Goal: Check status: Check status

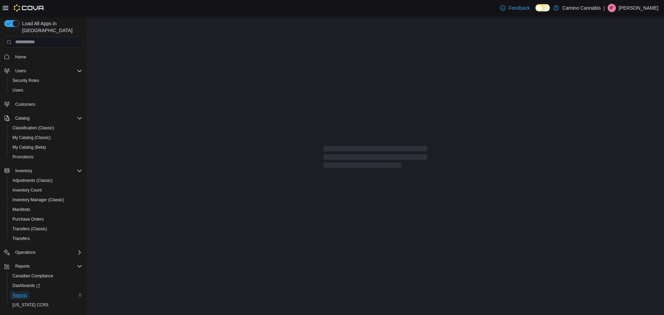
click at [17, 293] on span "Reports" at bounding box center [19, 296] width 15 height 6
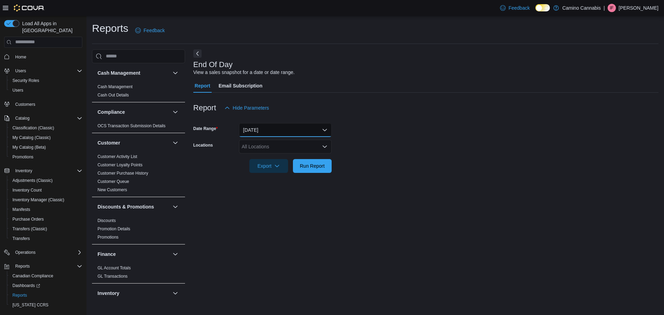
click at [268, 125] on button "[DATE]" at bounding box center [285, 130] width 93 height 14
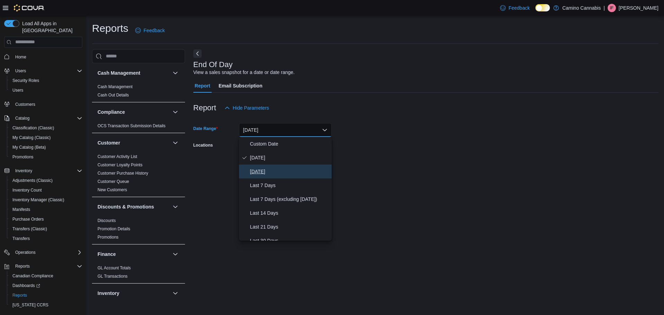
click at [263, 167] on span "[DATE]" at bounding box center [289, 171] width 79 height 8
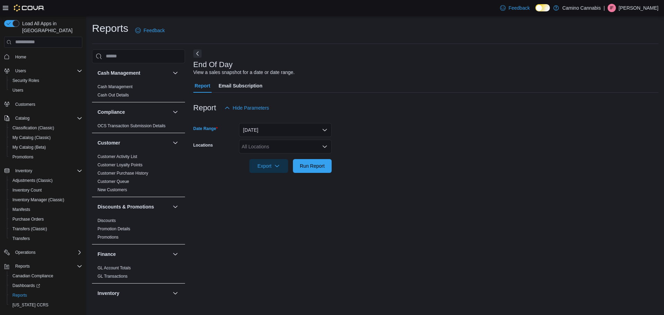
click at [263, 149] on div "All Locations" at bounding box center [285, 147] width 93 height 14
click at [267, 168] on span "[STREET_ADDRESS]" at bounding box center [278, 168] width 48 height 7
drag, startPoint x: 287, startPoint y: 199, endPoint x: 306, endPoint y: 172, distance: 32.2
click at [293, 190] on div "End Of Day View a sales snapshot for a date or date range. Report Email Subscri…" at bounding box center [425, 174] width 465 height 250
click at [307, 168] on span "Run Report" at bounding box center [312, 165] width 25 height 7
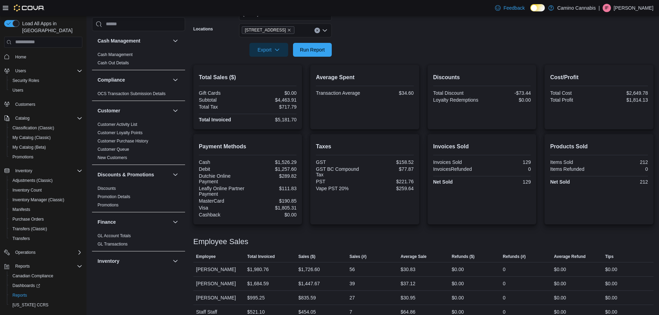
scroll to position [126, 0]
